Goal: Check status: Check status

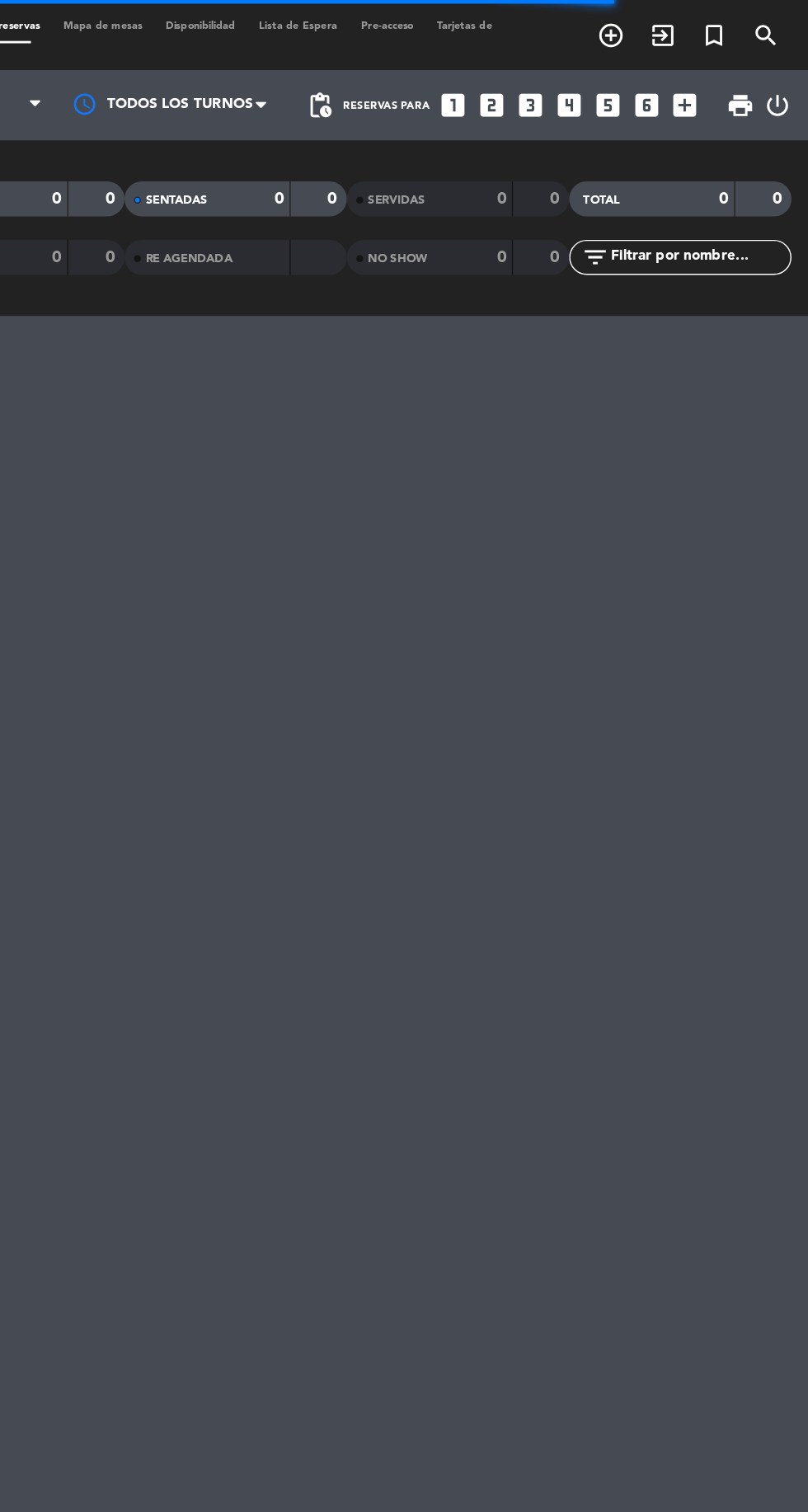
click at [550, 187] on div "NO SHOW" at bounding box center [525, 181] width 76 height 19
click at [541, 148] on div "SERVIDAS" at bounding box center [525, 140] width 76 height 19
click at [437, 182] on strong at bounding box center [437, 182] width 0 height 0
click at [445, 180] on div "RE AGENDADA" at bounding box center [404, 181] width 157 height 24
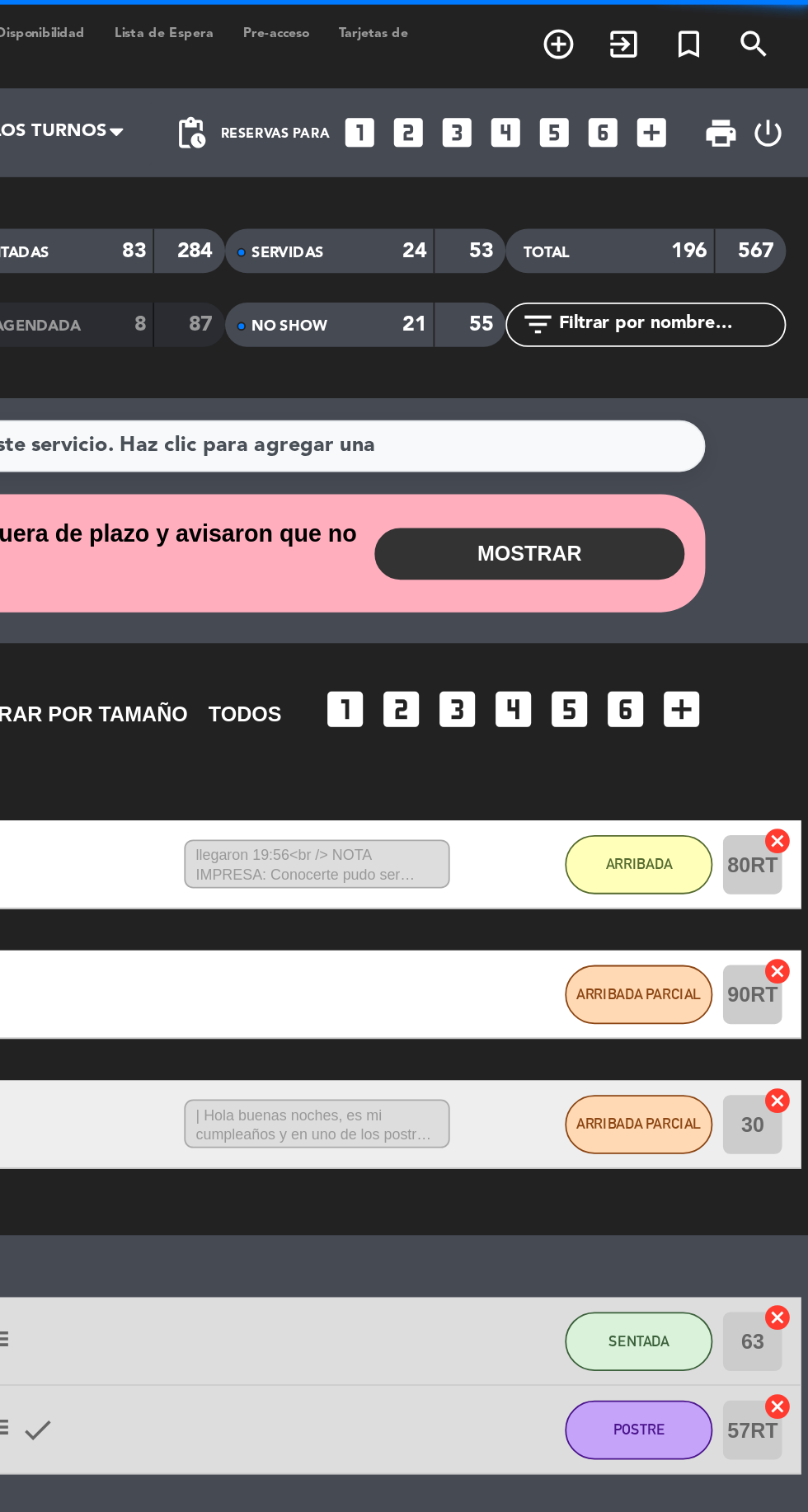
click at [555, 176] on div "NO SHOW" at bounding box center [525, 181] width 76 height 19
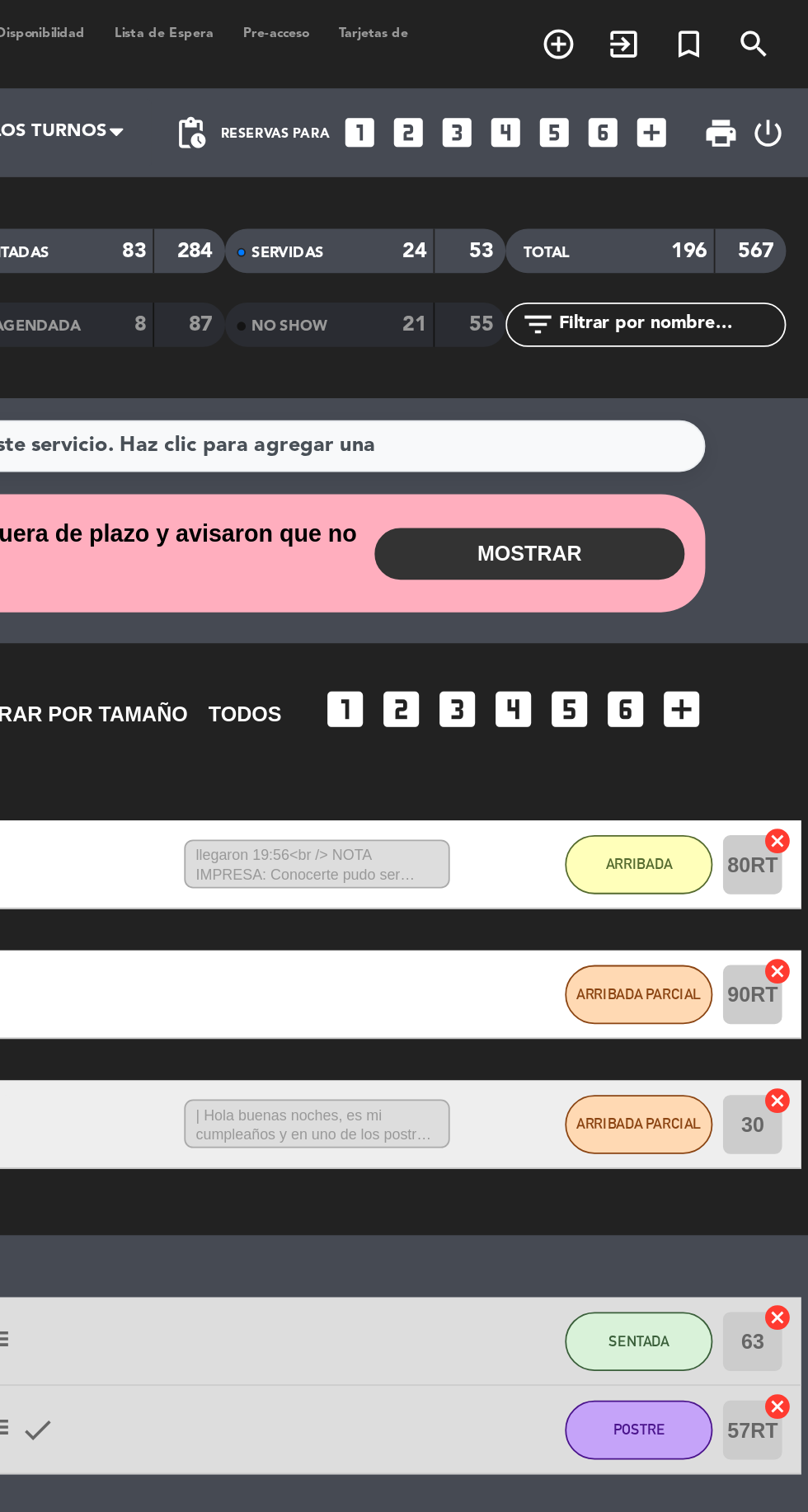
click at [555, 149] on div "SERVIDAS" at bounding box center [525, 140] width 76 height 19
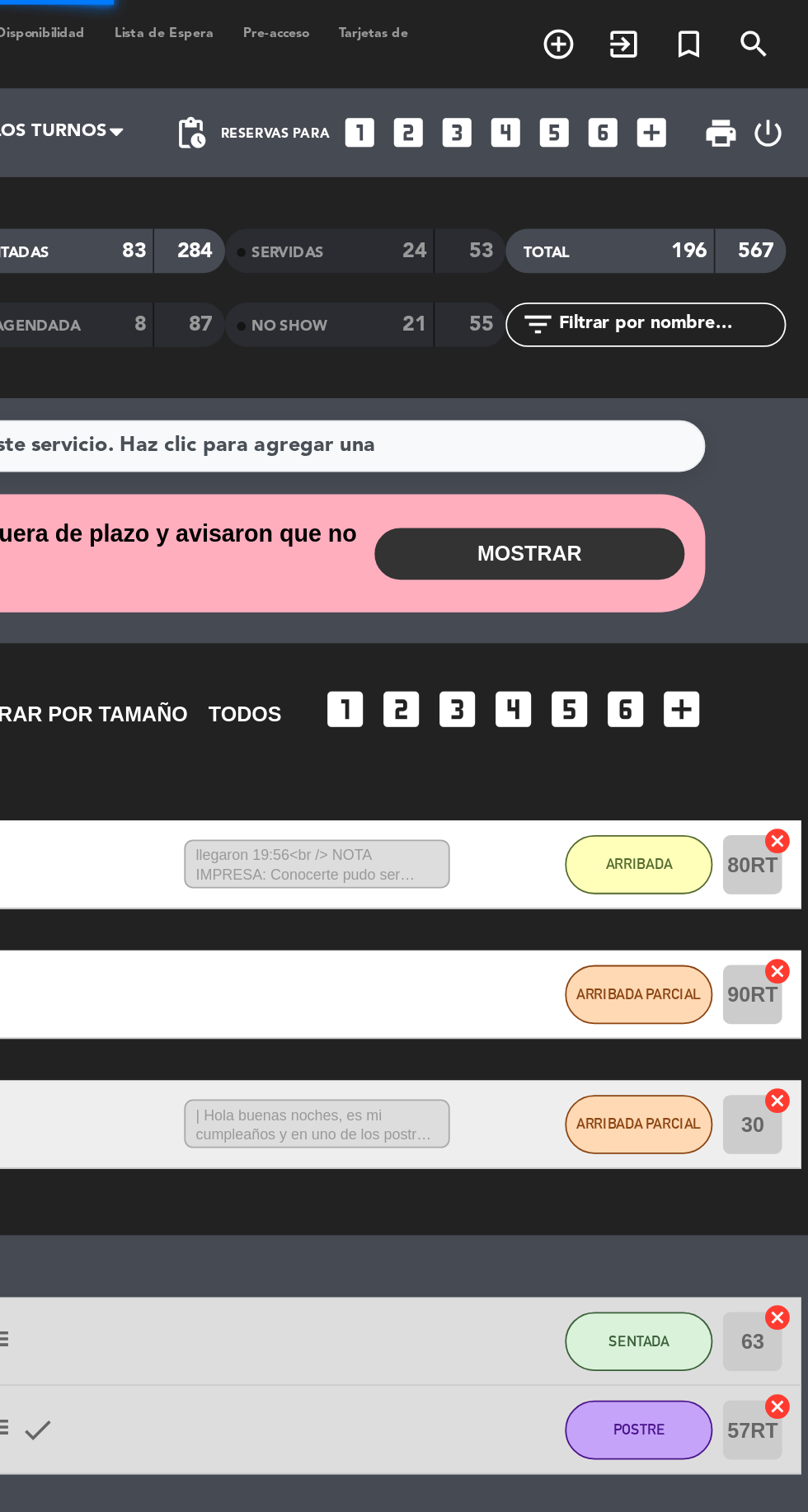
click at [547, 147] on div "SERVIDAS" at bounding box center [525, 140] width 76 height 19
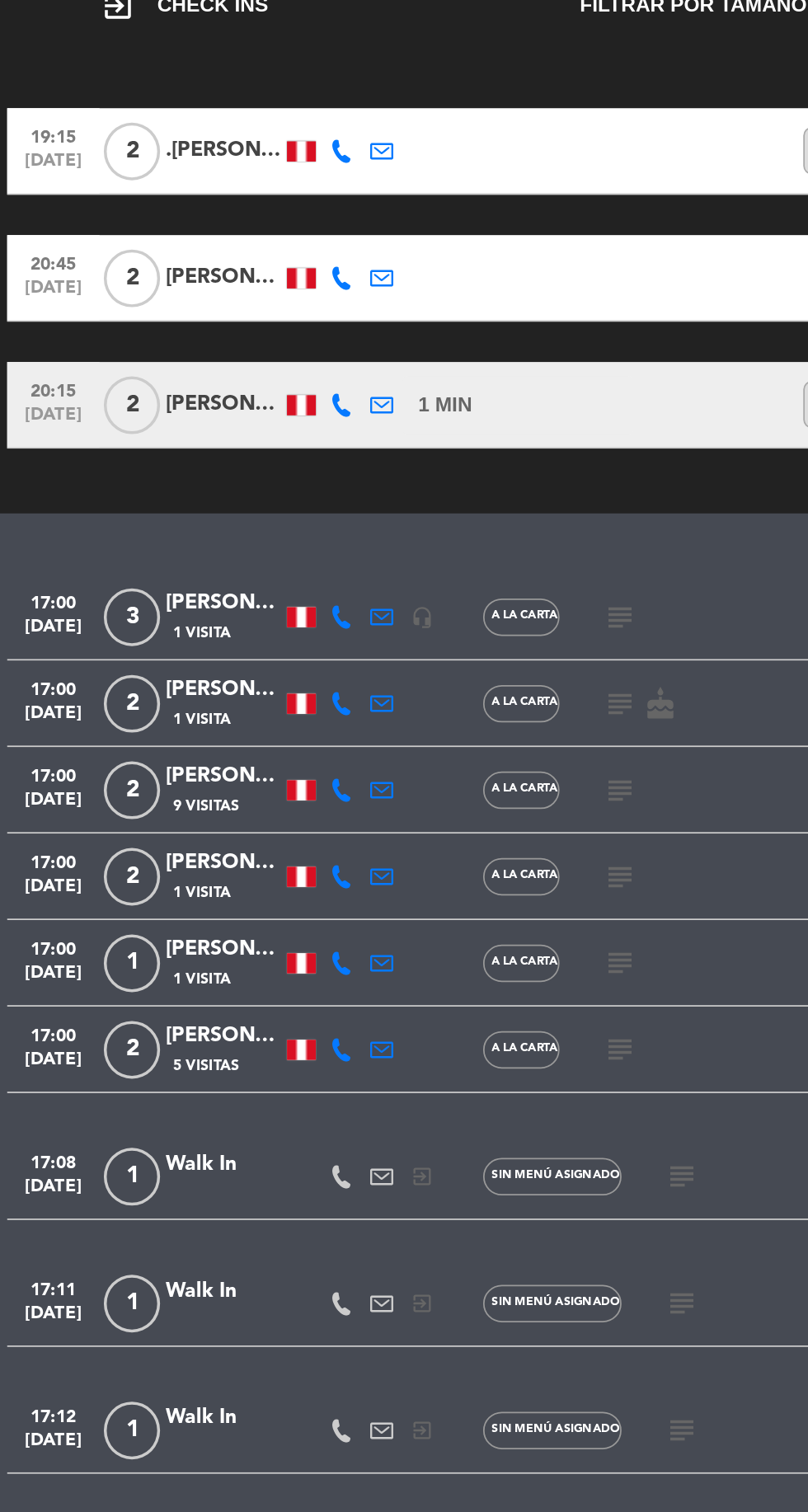
scroll to position [625, 0]
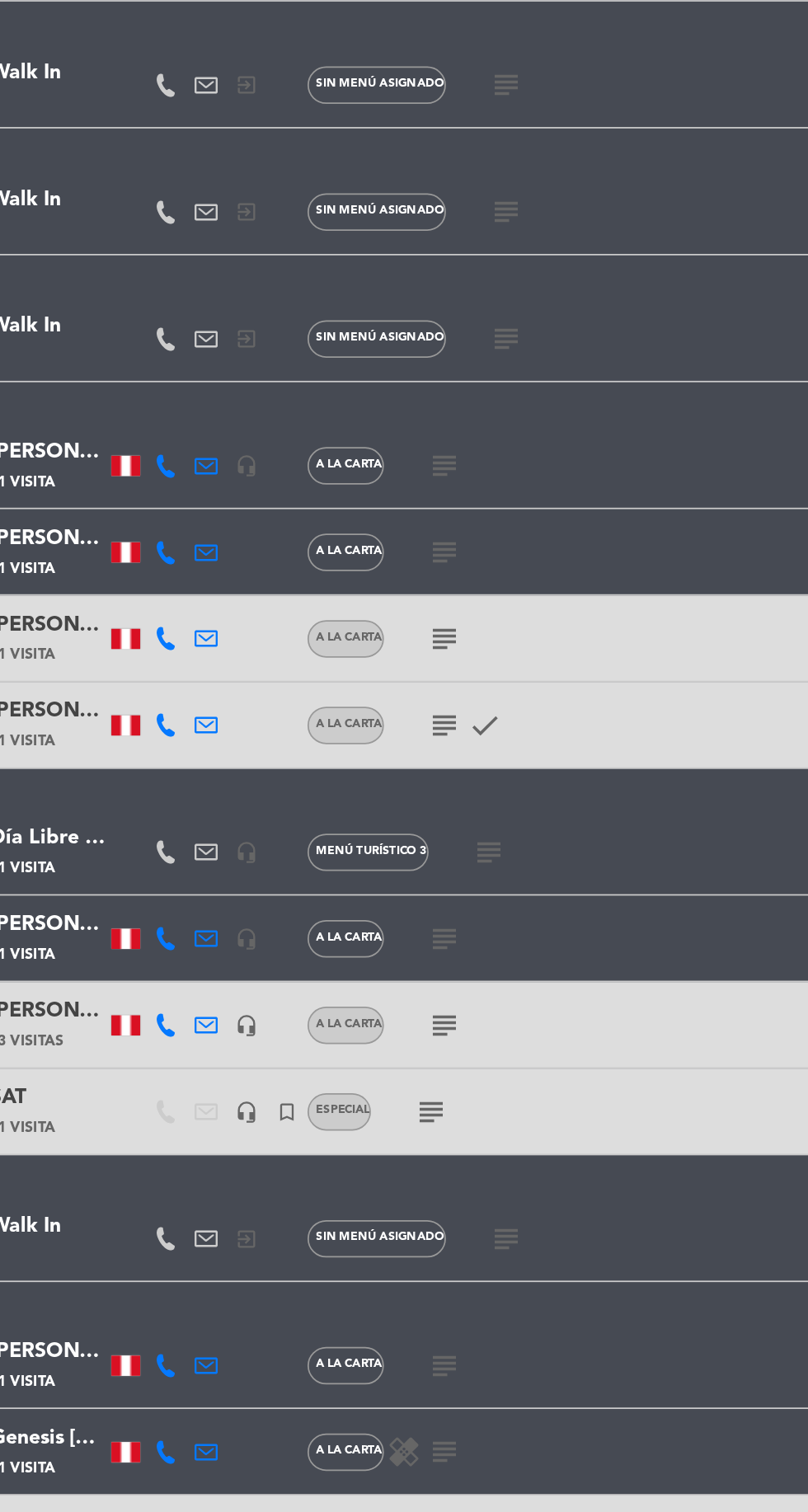
click at [380, 881] on icon "subject" at bounding box center [380, 884] width 20 height 20
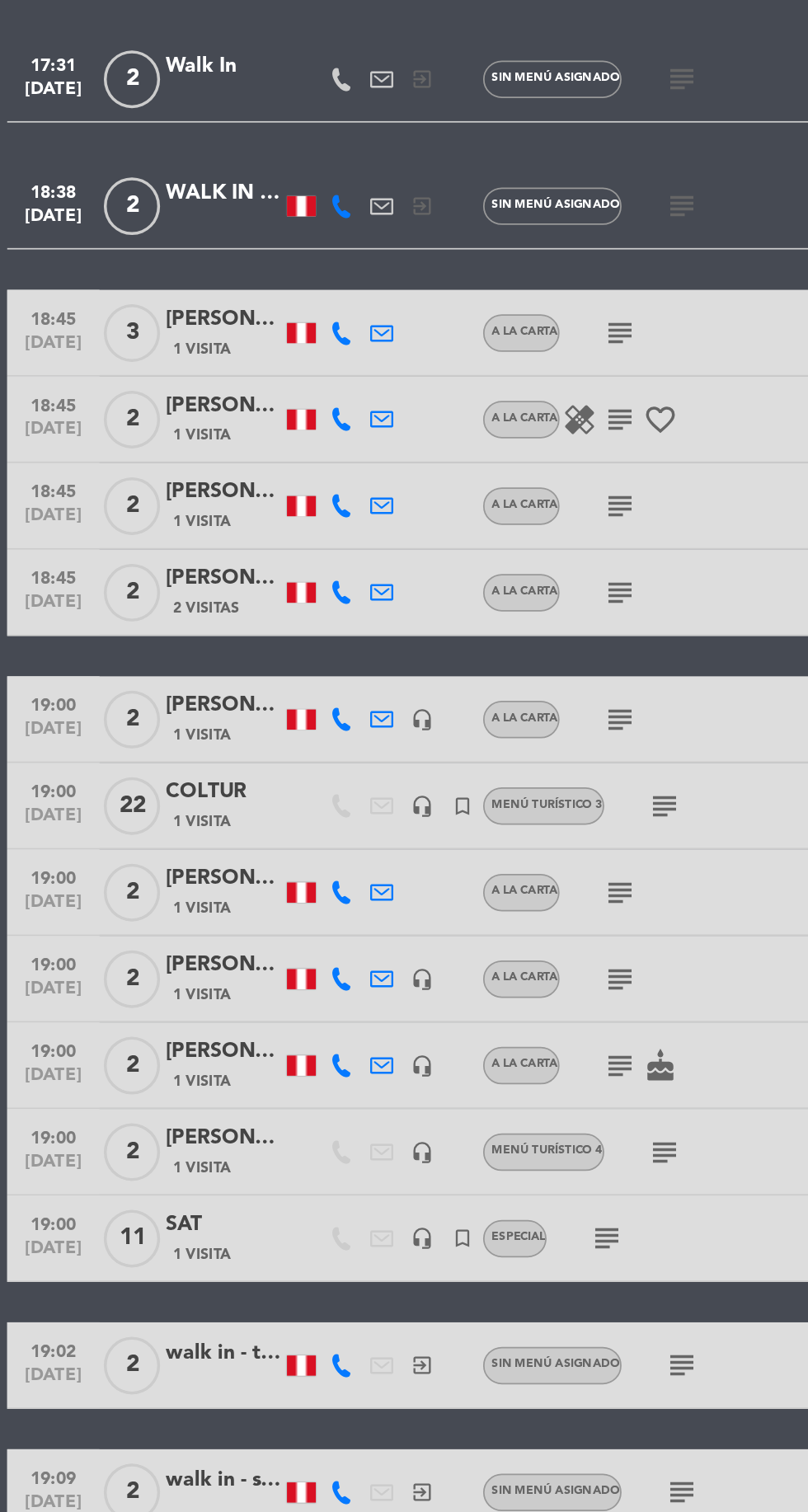
scroll to position [3549, 0]
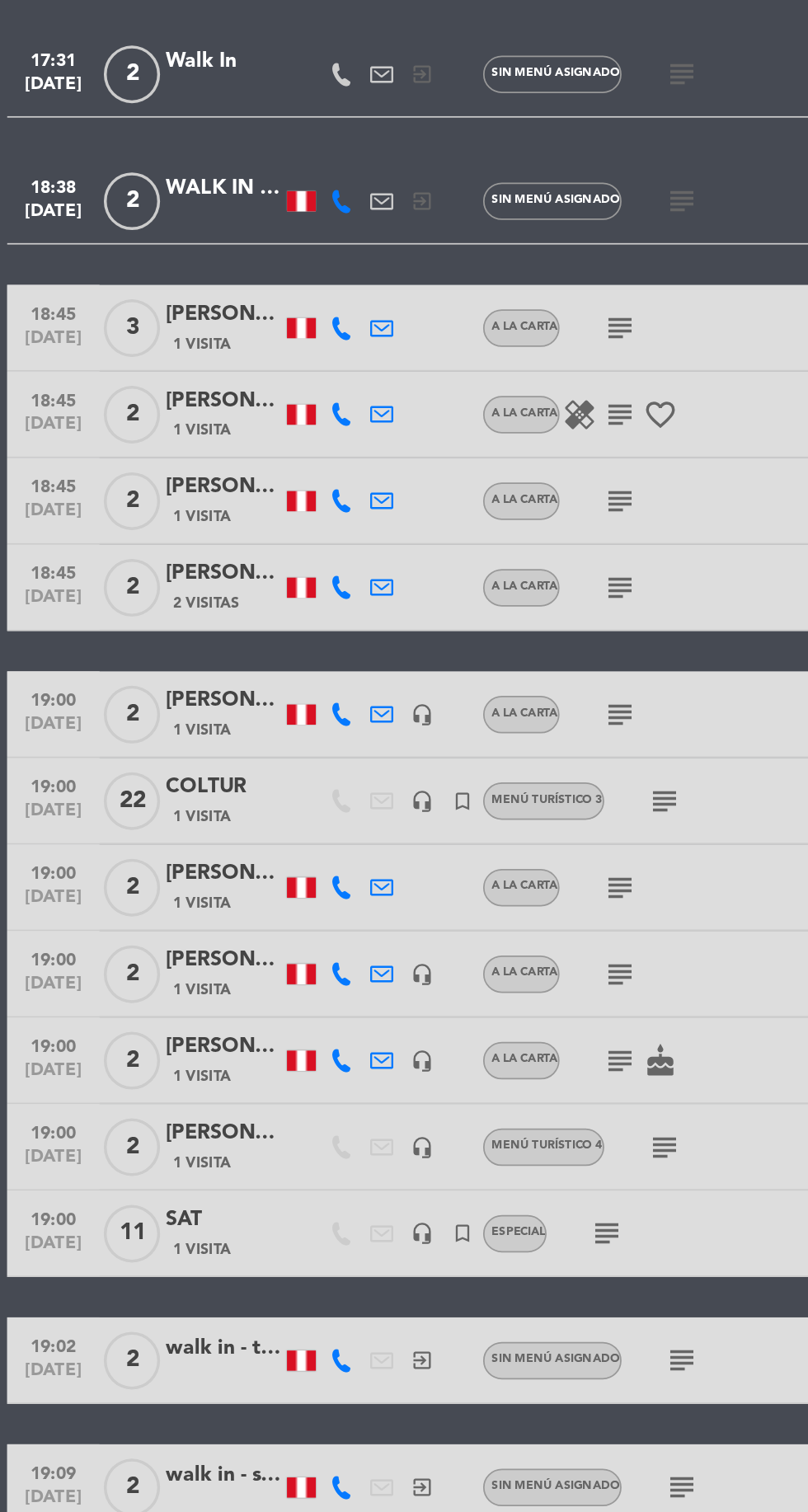
click at [374, 851] on icon "subject" at bounding box center [380, 855] width 20 height 20
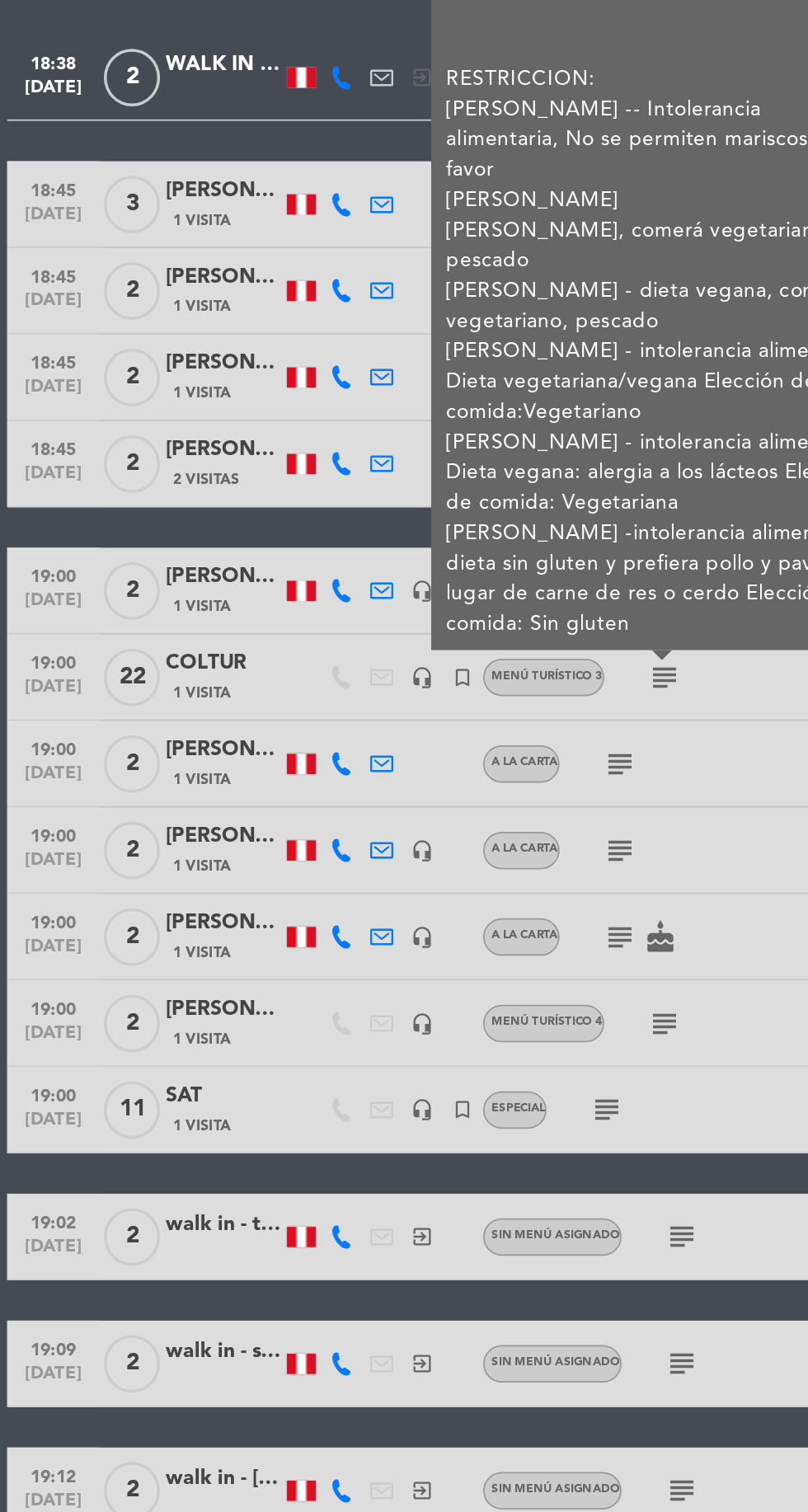
scroll to position [3752, 0]
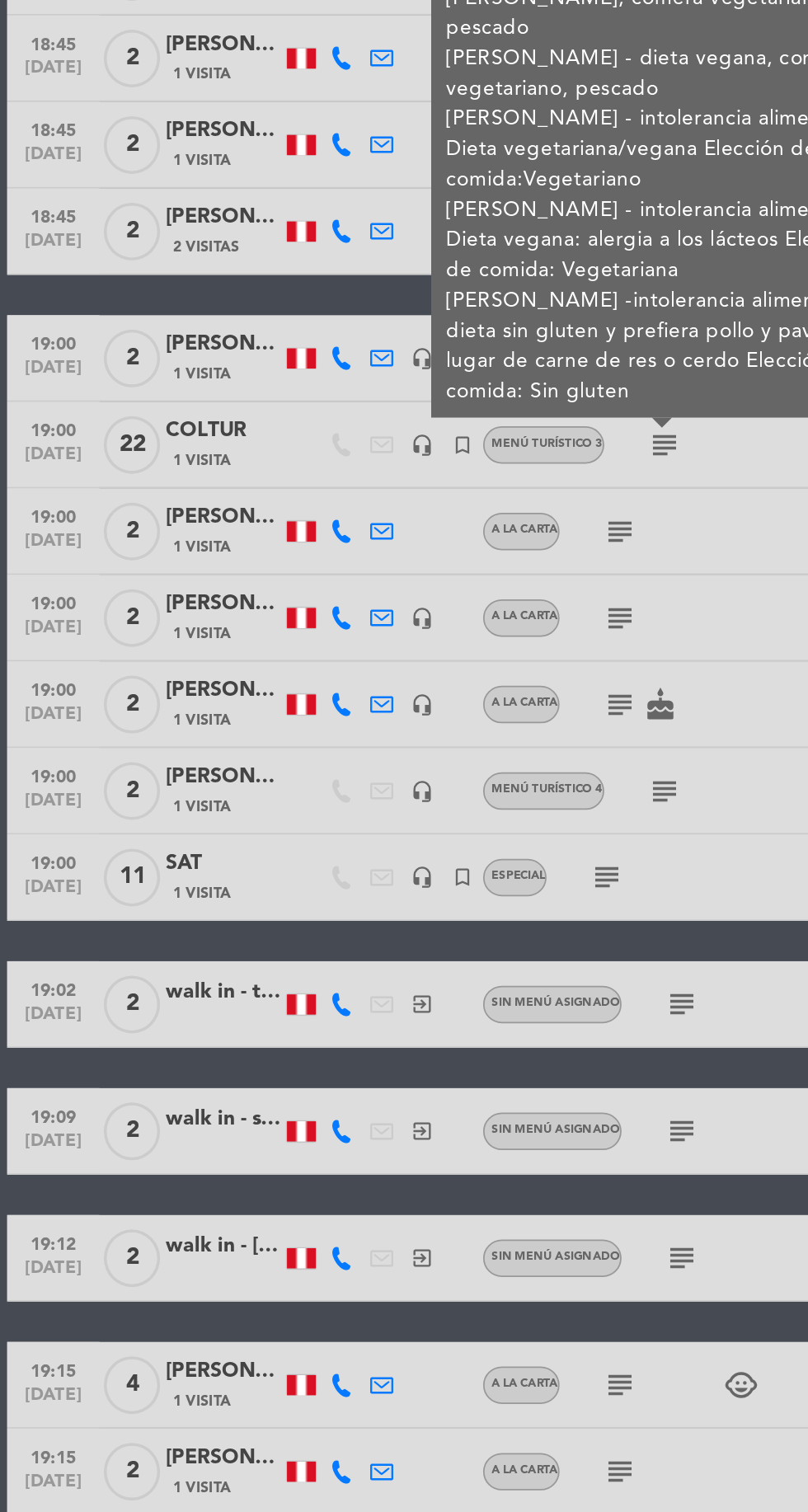
click at [353, 905] on icon "subject" at bounding box center [347, 899] width 20 height 20
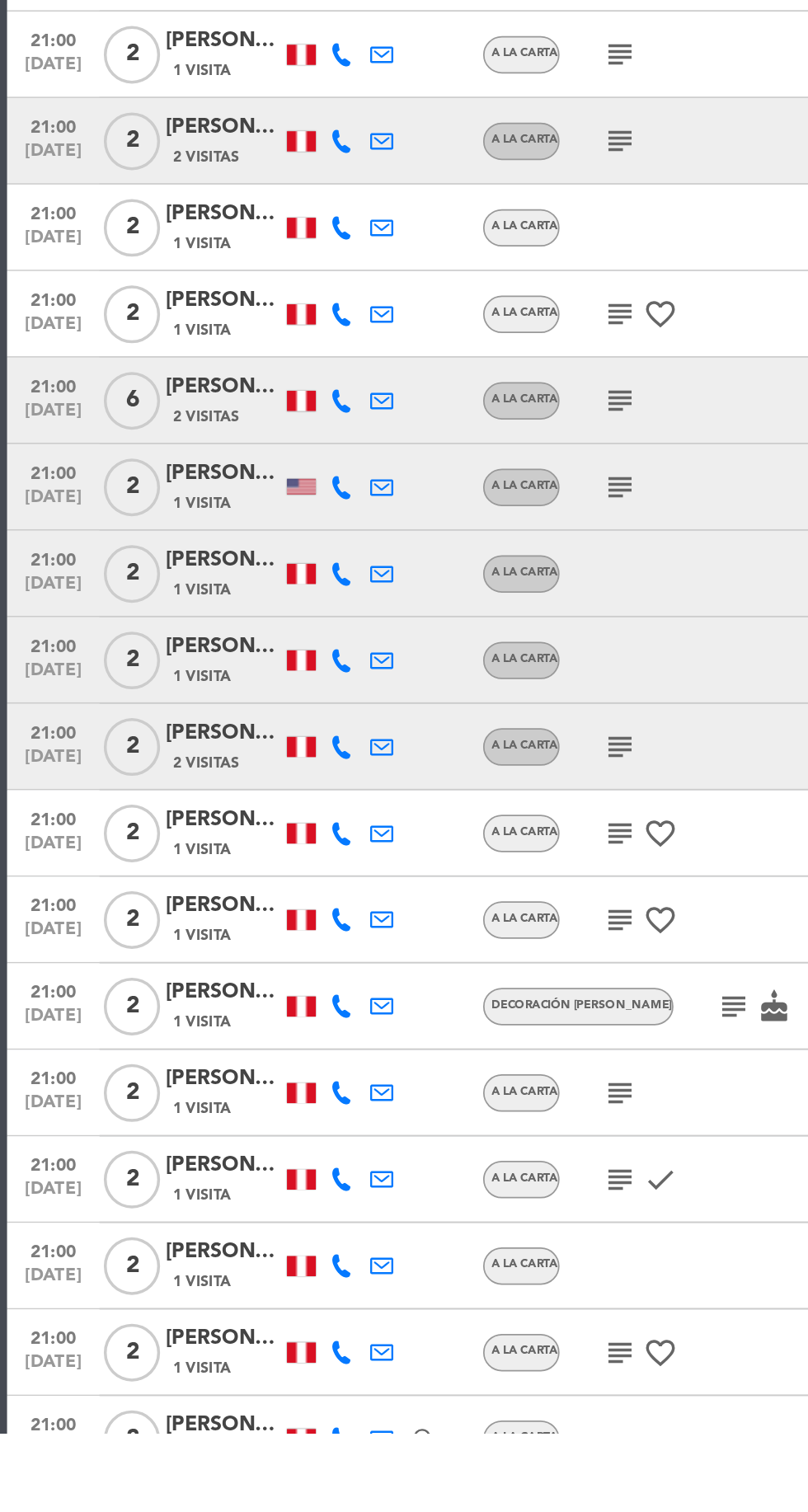
scroll to position [0, 0]
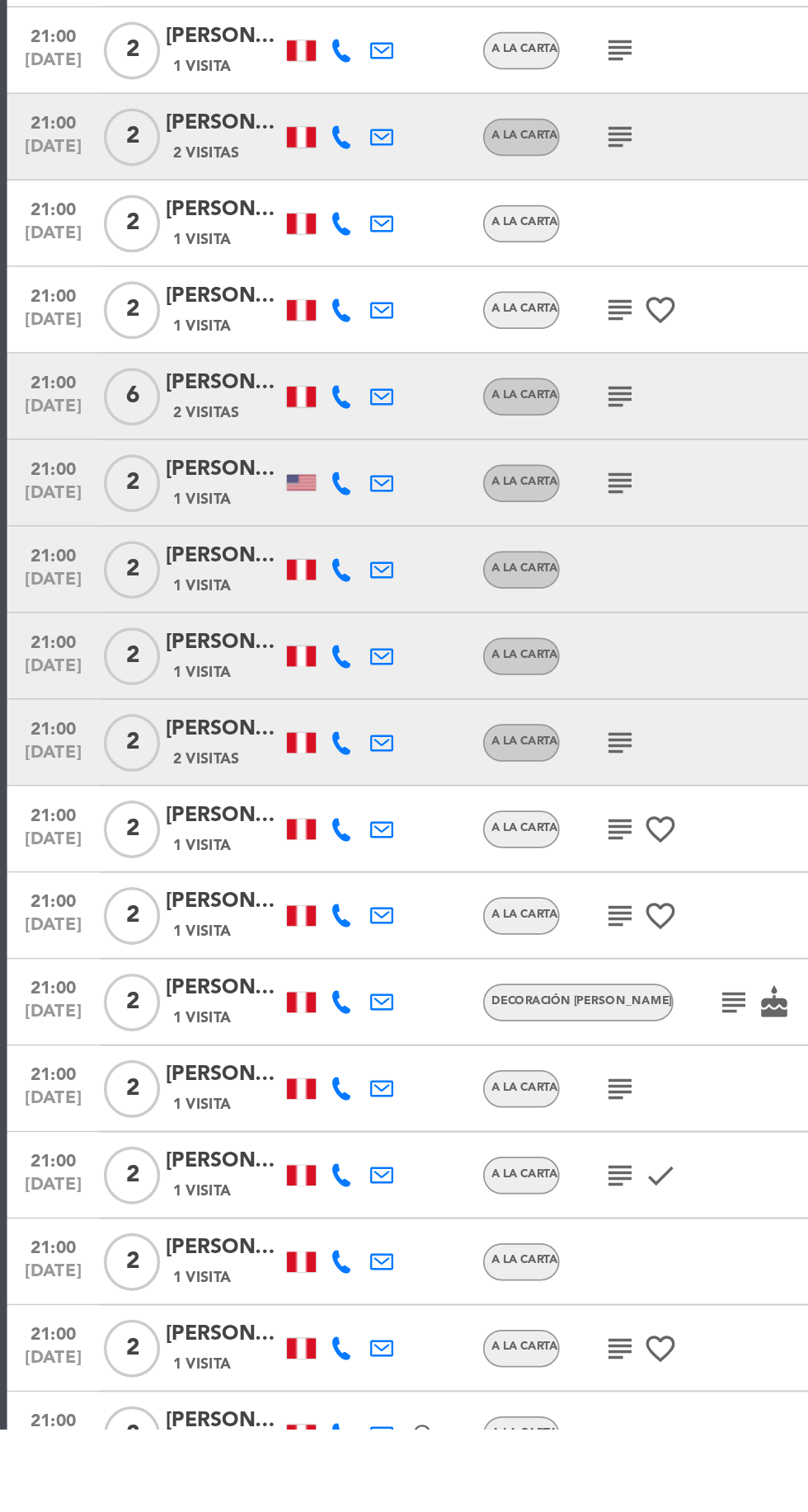
click at [422, 1181] on div "subject favorite_border" at bounding box center [389, 1169] width 139 height 49
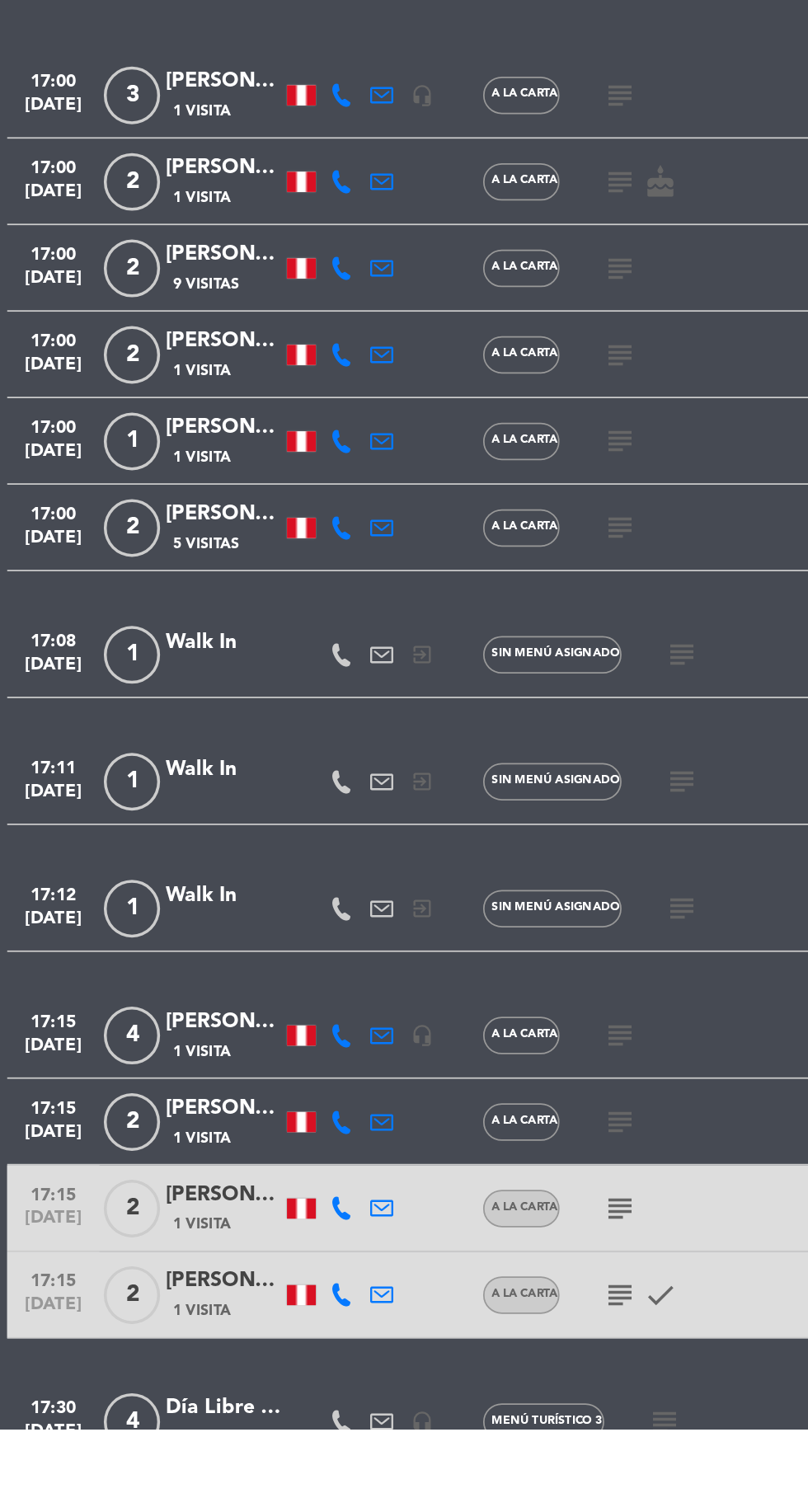
scroll to position [395, 0]
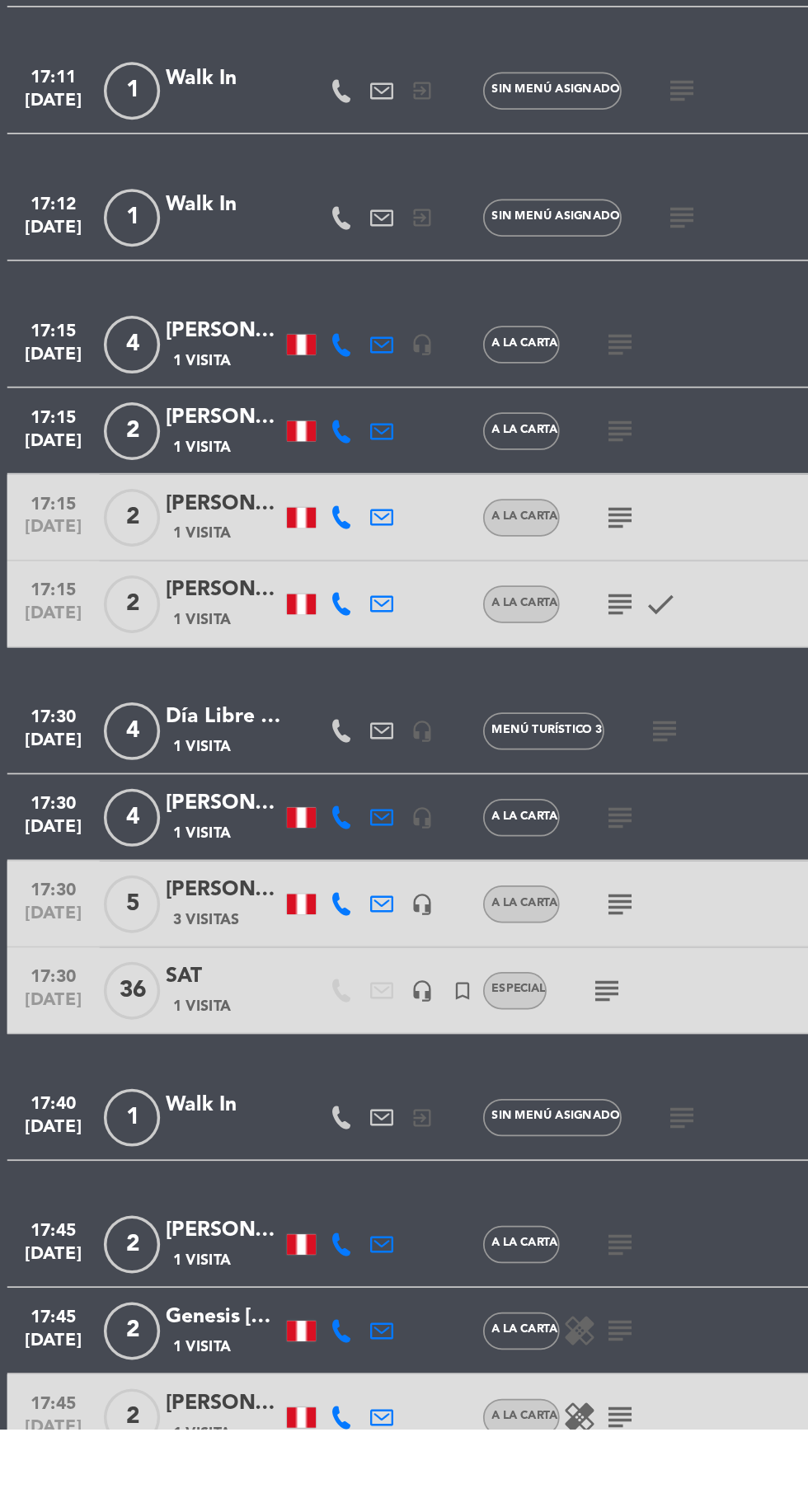
click at [349, 1262] on icon "subject" at bounding box center [347, 1262] width 20 height 20
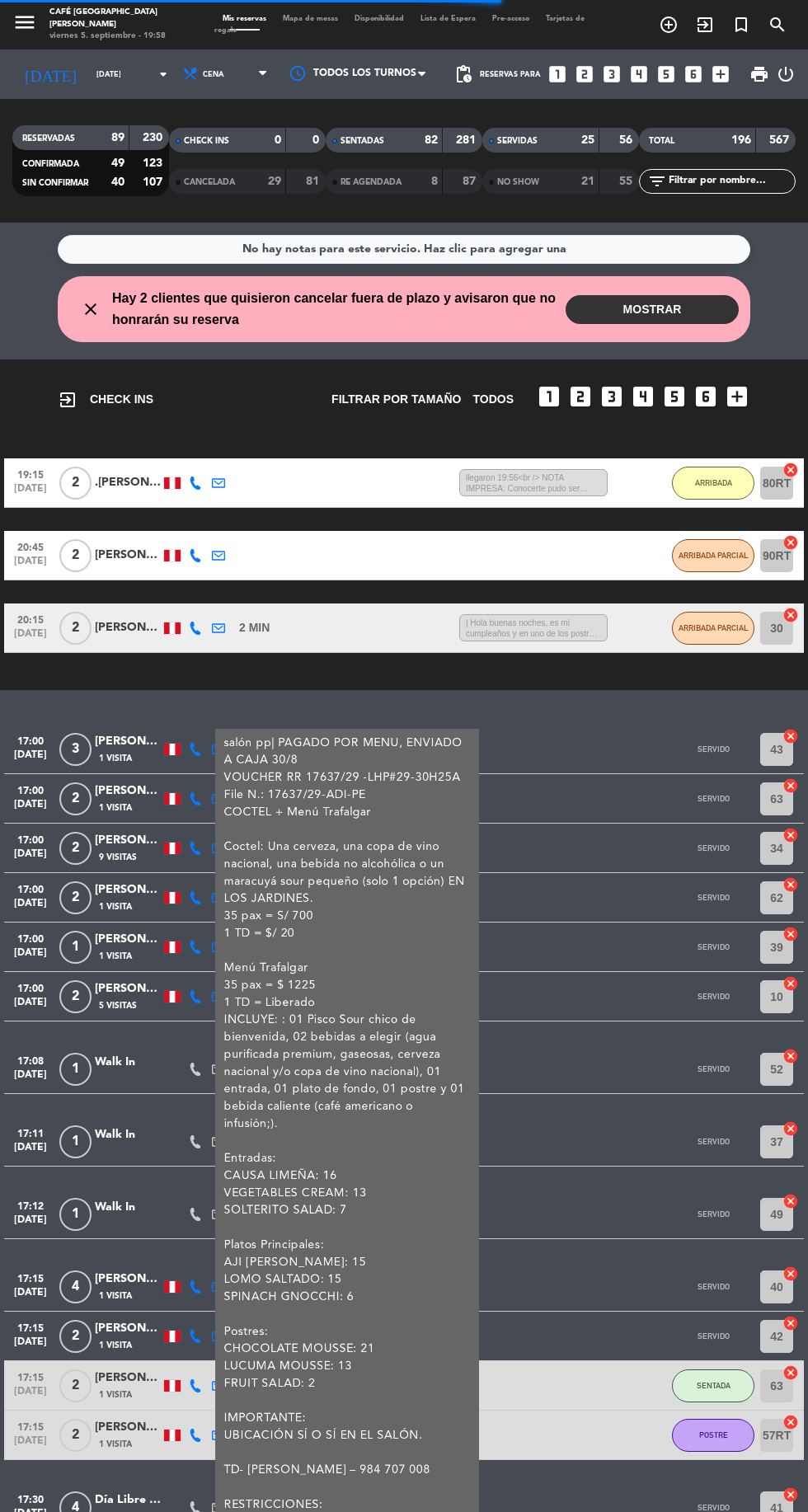
scroll to position [0, 0]
